Goal: Information Seeking & Learning: Find specific page/section

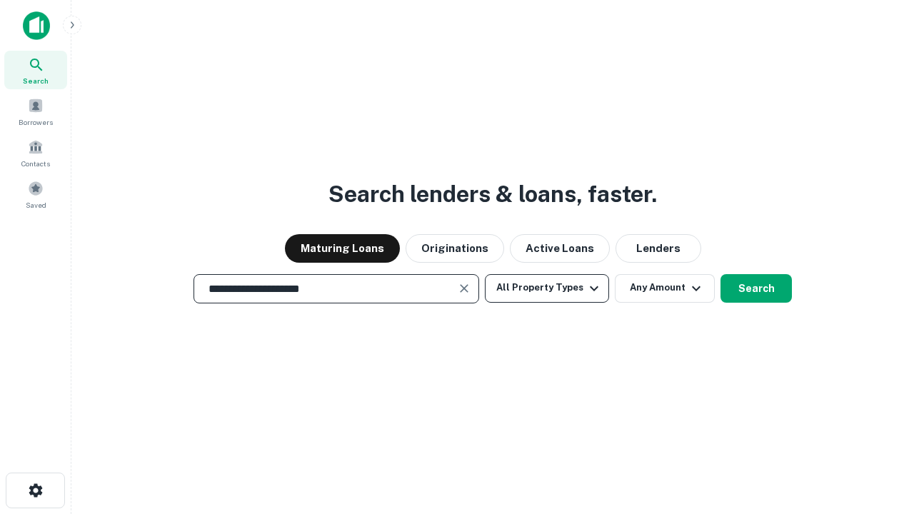
type input "**********"
click at [547, 288] on button "All Property Types" at bounding box center [547, 288] width 124 height 29
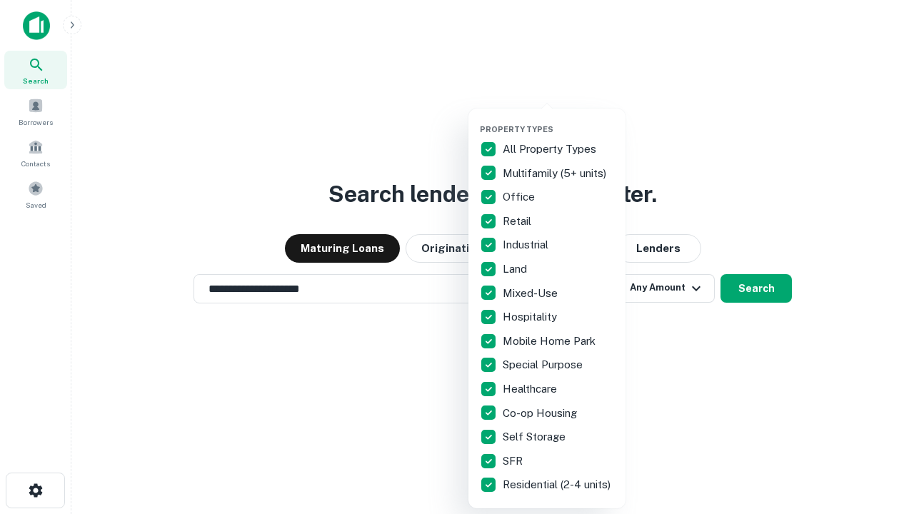
click at [558, 120] on button "button" at bounding box center [558, 120] width 157 height 1
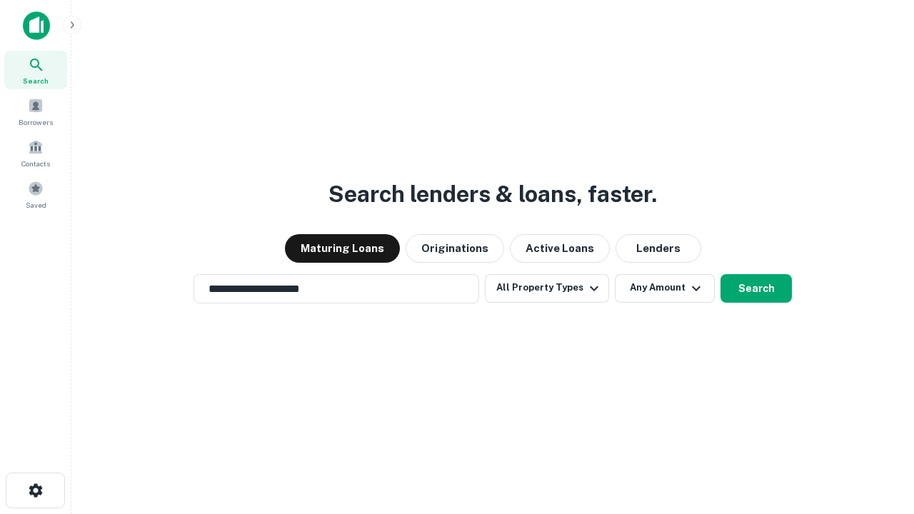
scroll to position [22, 0]
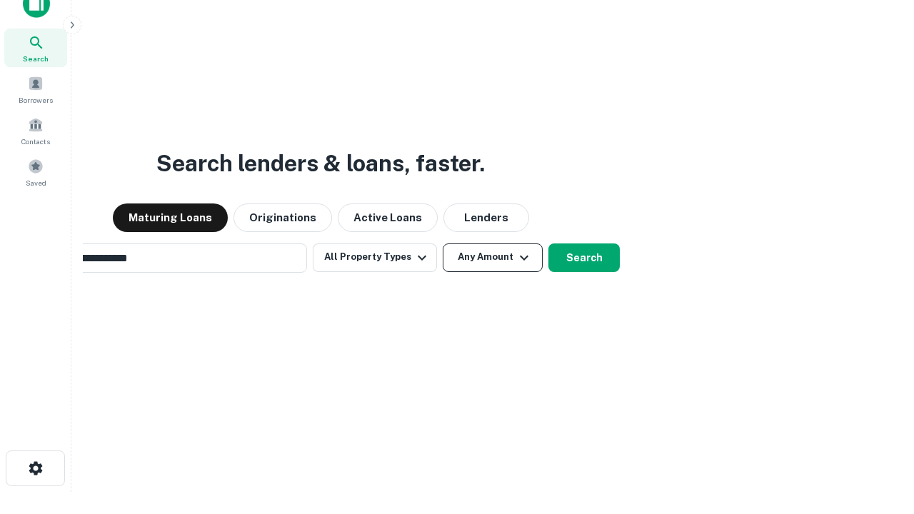
click at [443, 243] on button "Any Amount" at bounding box center [493, 257] width 100 height 29
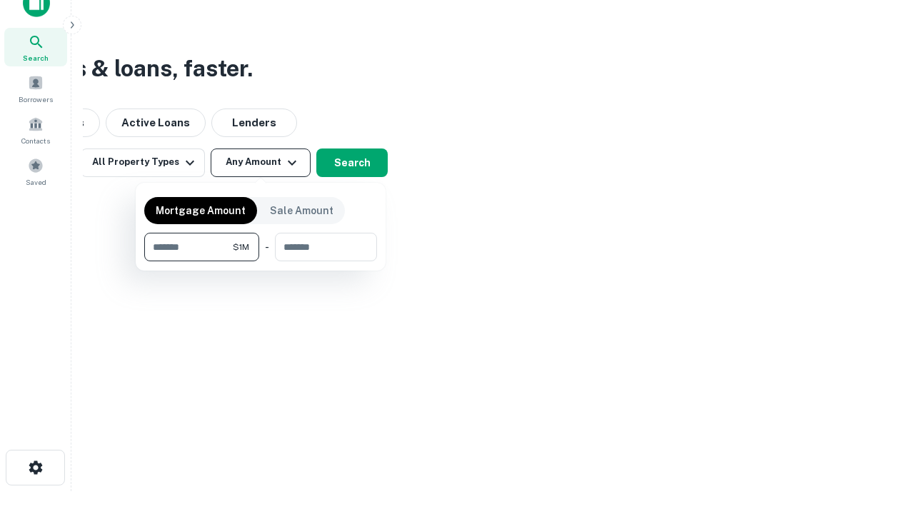
type input "*******"
click at [261, 261] on button "button" at bounding box center [260, 261] width 233 height 1
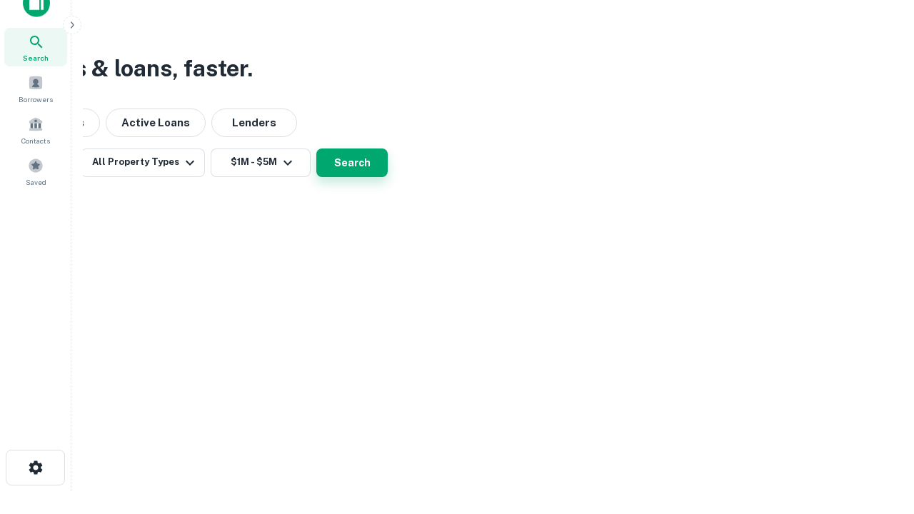
click at [388, 177] on button "Search" at bounding box center [351, 162] width 71 height 29
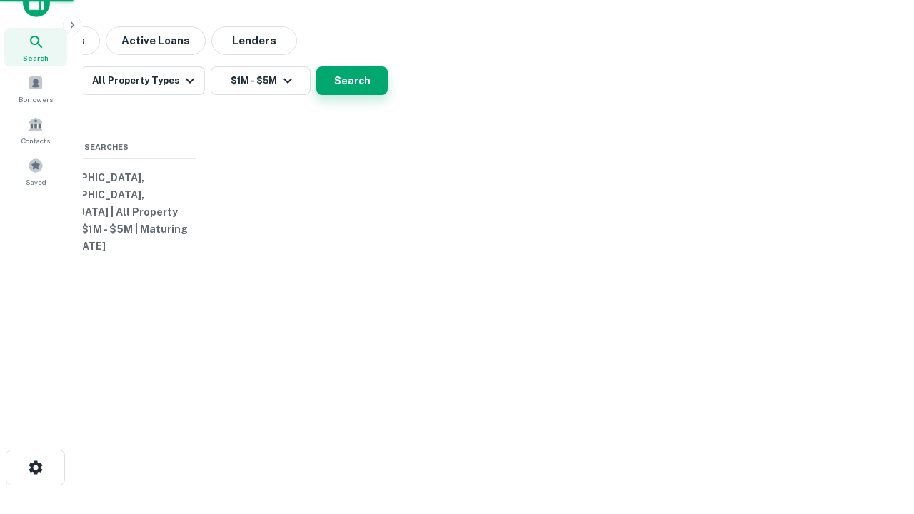
scroll to position [22, 0]
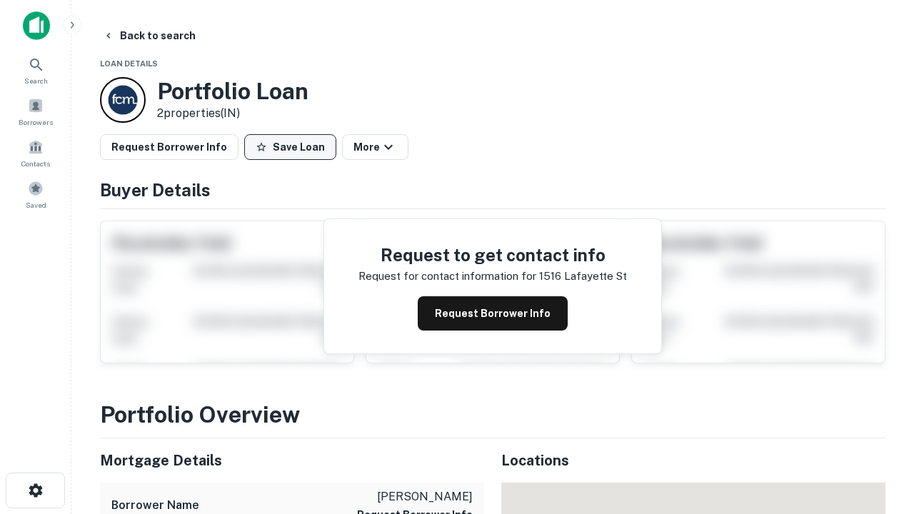
click at [290, 147] on button "Save Loan" at bounding box center [290, 147] width 92 height 26
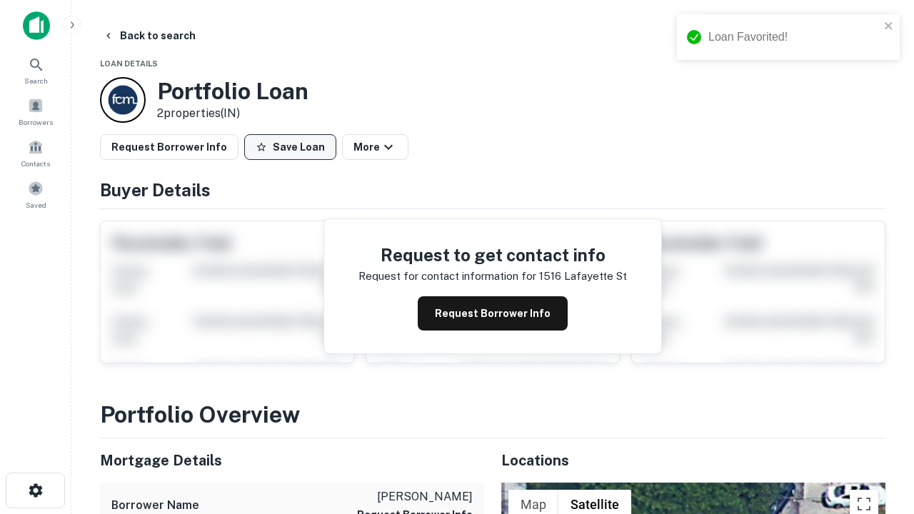
click at [293, 147] on button "Save Loan" at bounding box center [290, 147] width 92 height 26
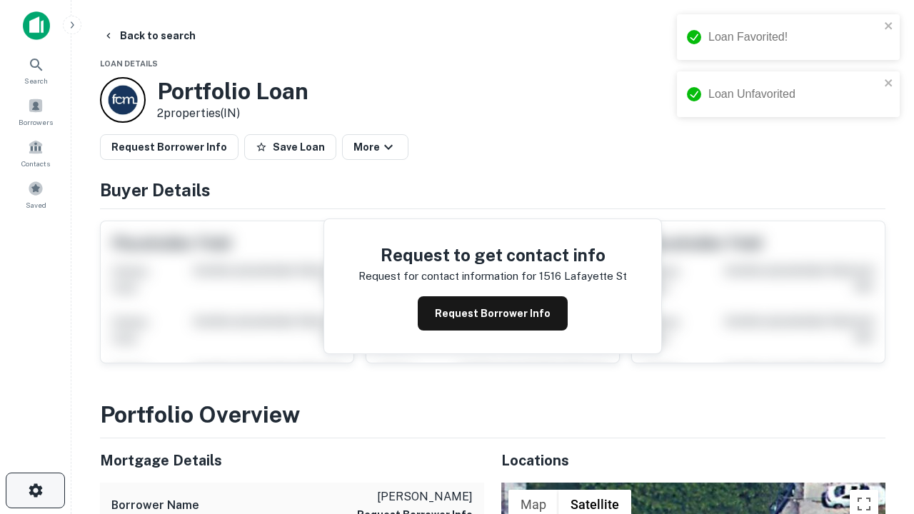
click at [35, 490] on icon "button" at bounding box center [35, 490] width 17 height 17
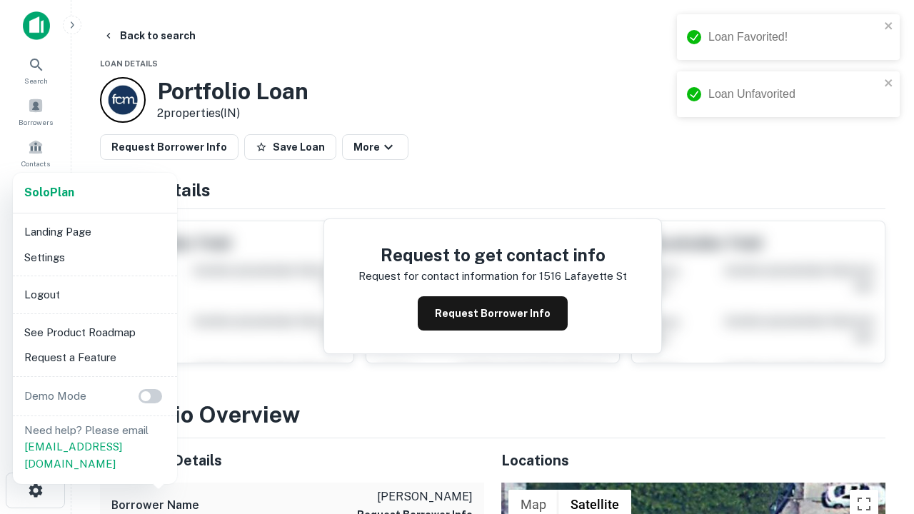
click at [94, 294] on li "Logout" at bounding box center [95, 295] width 153 height 26
